Goal: Information Seeking & Learning: Compare options

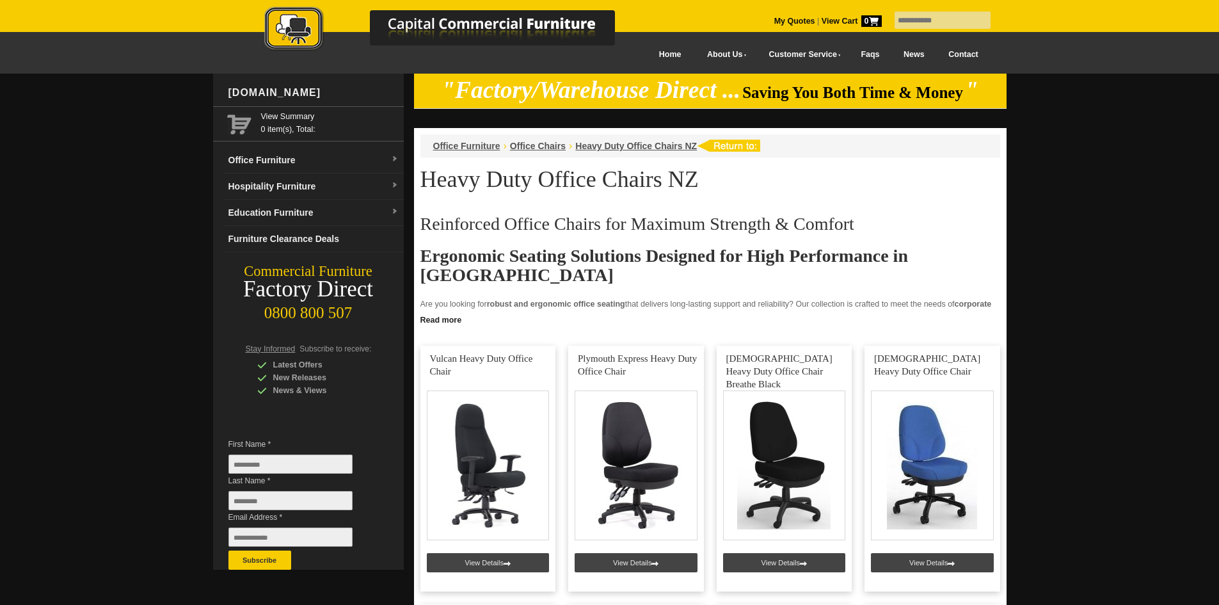
scroll to position [192, 0]
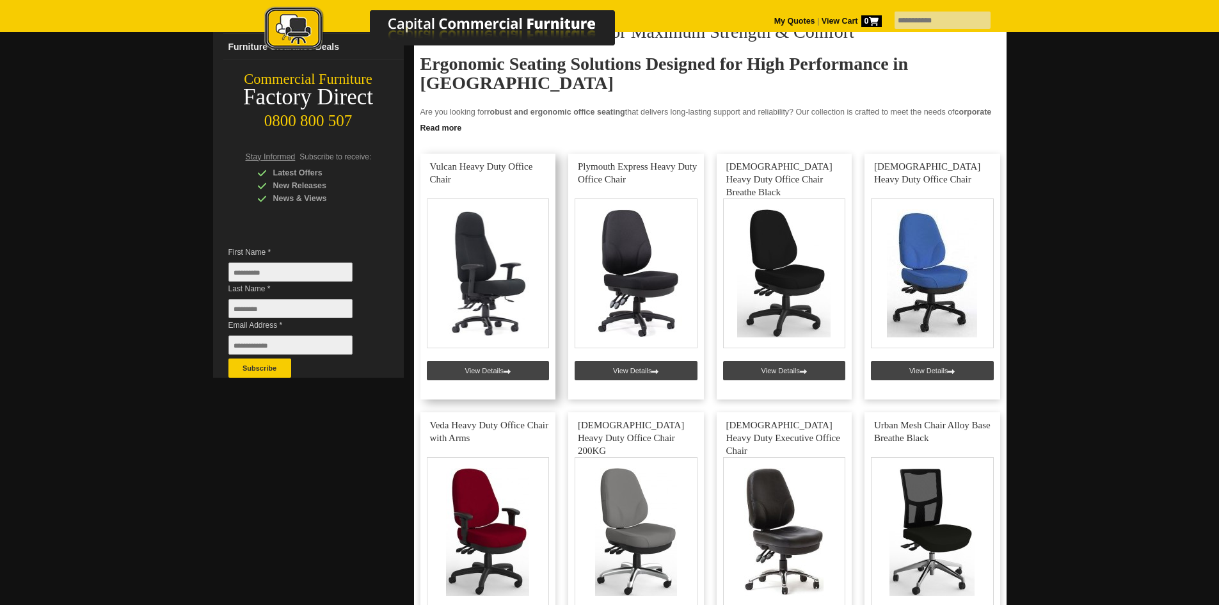
click at [499, 372] on link at bounding box center [488, 277] width 136 height 246
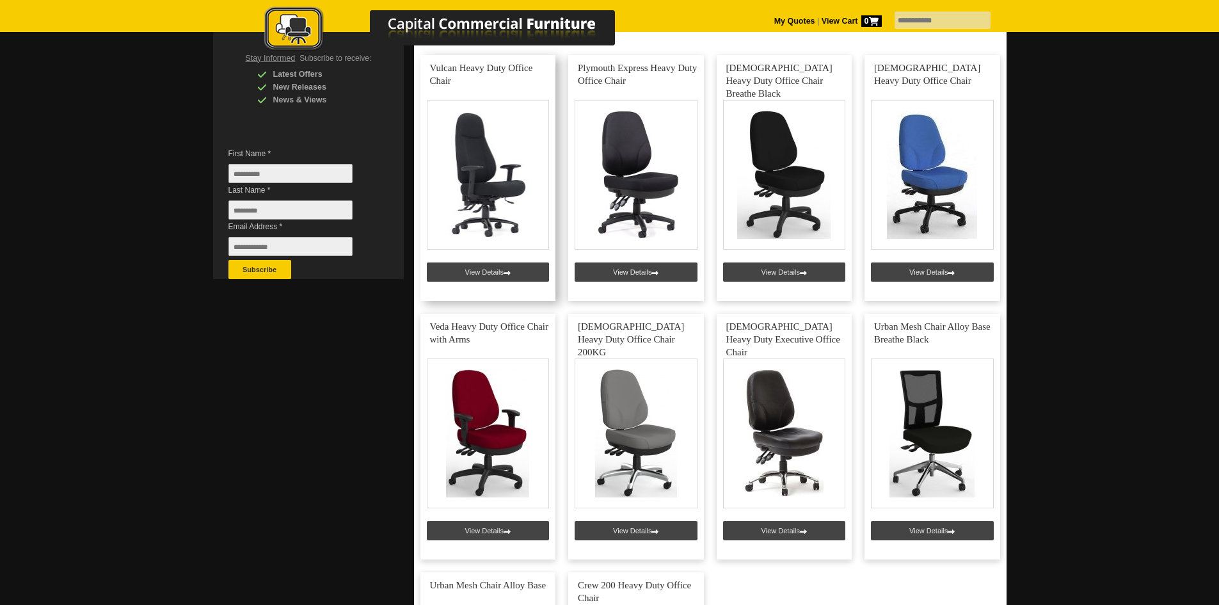
scroll to position [256, 0]
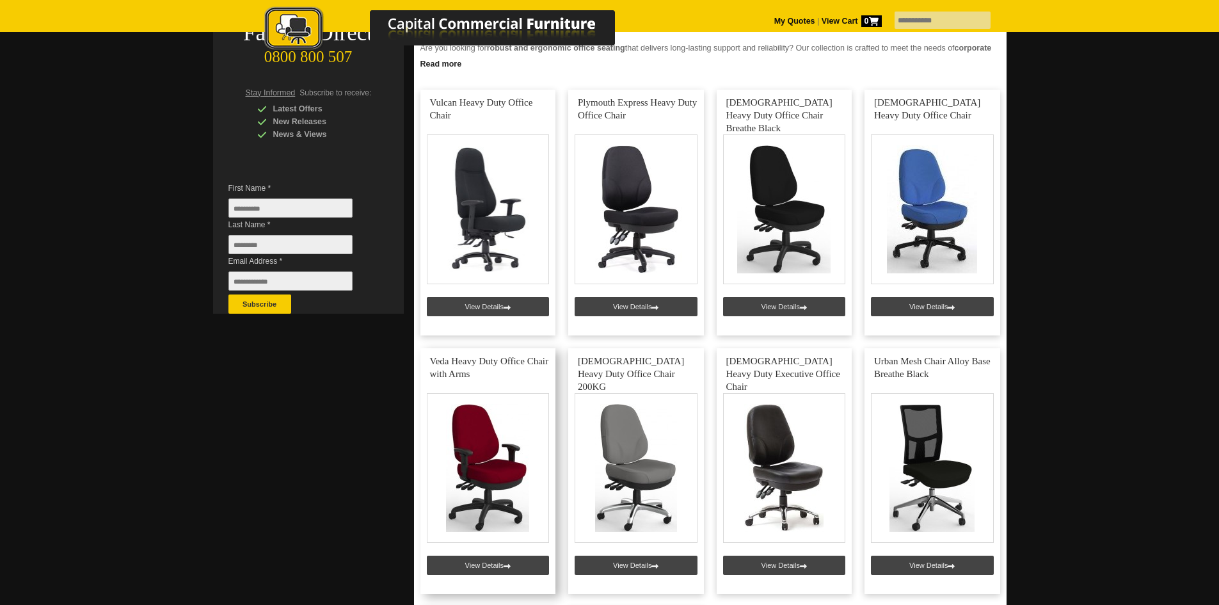
click at [459, 564] on link at bounding box center [488, 471] width 136 height 246
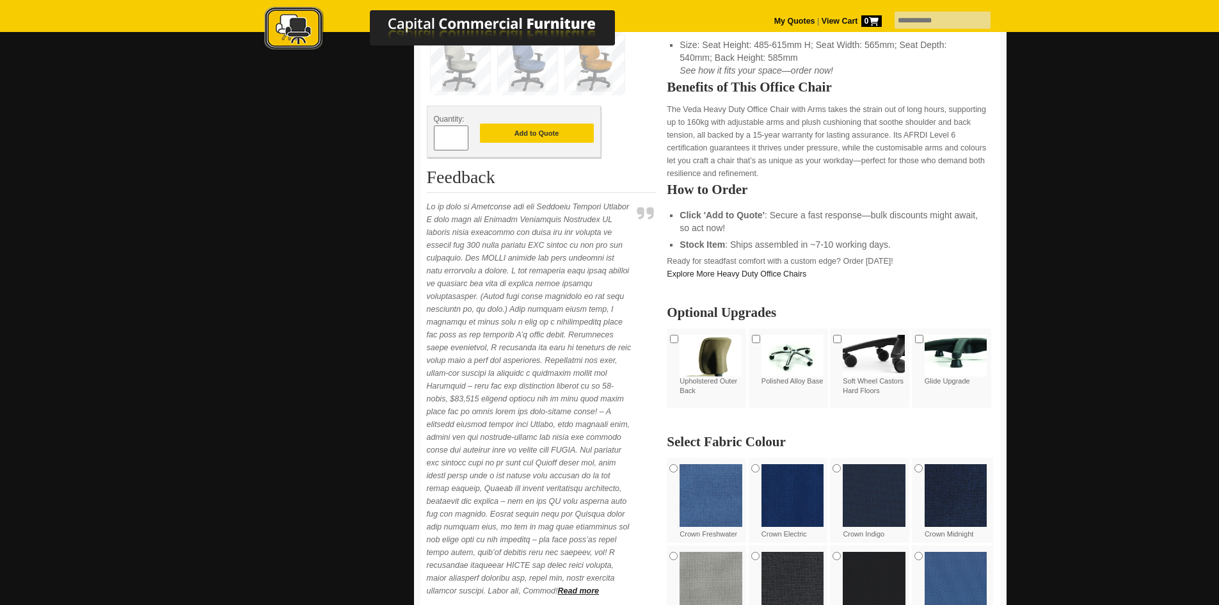
scroll to position [640, 0]
